Goal: Find specific page/section: Find specific page/section

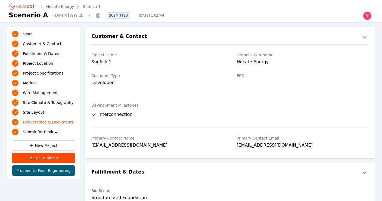
scroll to position [1125, 0]
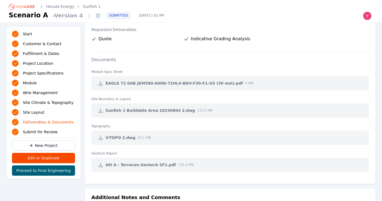
click at [33, 6] on icon "Breadcrumb" at bounding box center [23, 6] width 30 height 9
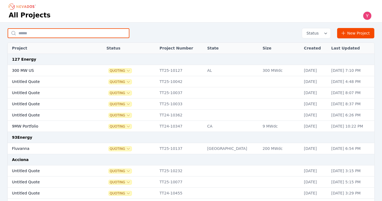
click at [84, 33] on input "text" at bounding box center [69, 33] width 122 height 10
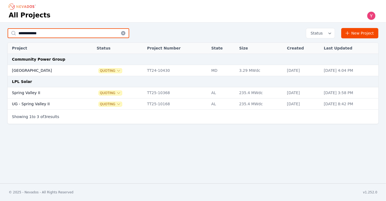
type input "**********"
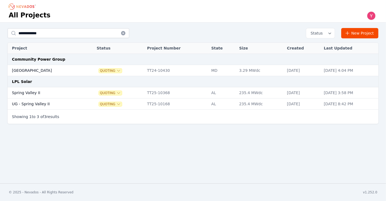
click at [44, 98] on td "UG - Spring Valley II" at bounding box center [46, 103] width 77 height 11
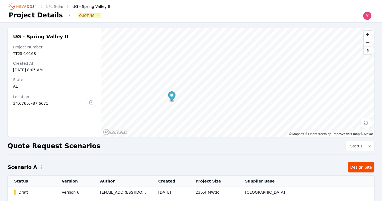
scroll to position [33, 0]
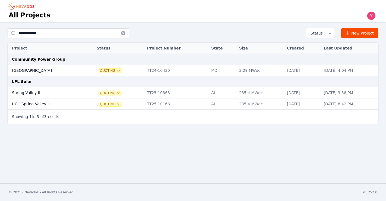
click at [44, 91] on td "Spring Valley II" at bounding box center [46, 92] width 77 height 11
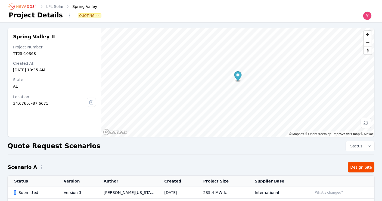
scroll to position [51, 0]
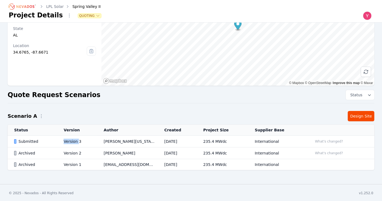
click at [72, 137] on td "Version 3" at bounding box center [77, 142] width 40 height 12
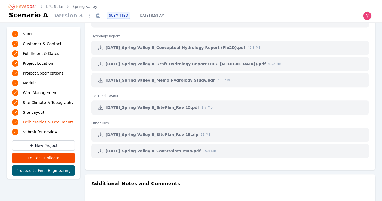
scroll to position [1388, 0]
